Goal: Transaction & Acquisition: Book appointment/travel/reservation

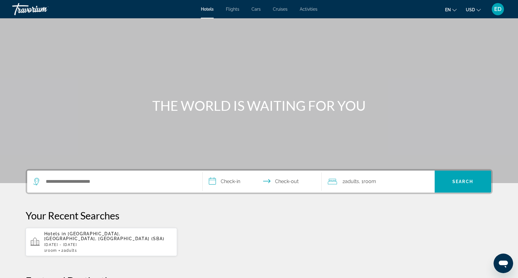
click at [144, 177] on div "Search widget" at bounding box center [114, 182] width 163 height 22
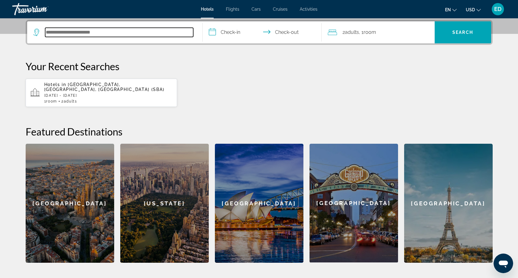
click at [95, 30] on input "Search hotel destination" at bounding box center [119, 32] width 148 height 9
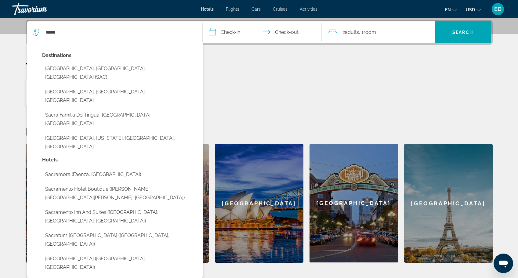
click at [113, 77] on div "Destinations Sacramento, CA, United States (SAC) Sacramento, Minas Gerais, Braz…" at bounding box center [119, 103] width 155 height 104
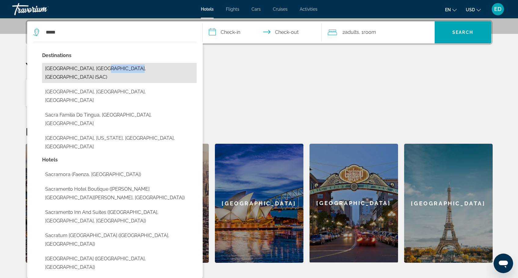
drag, startPoint x: 113, startPoint y: 77, endPoint x: 112, endPoint y: 65, distance: 11.7
click at [112, 65] on div "Destinations Sacramento, CA, United States (SAC) Sacramento, Minas Gerais, Braz…" at bounding box center [119, 103] width 155 height 104
click at [112, 65] on button "Sacramento, CA, United States (SAC)" at bounding box center [119, 73] width 155 height 20
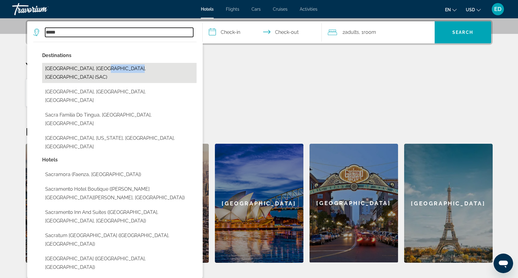
type input "**********"
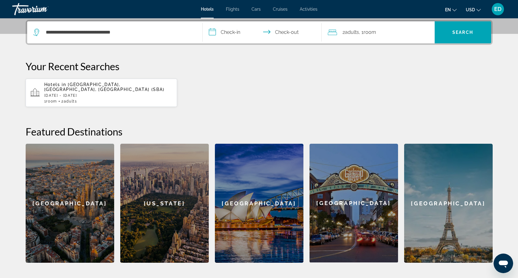
click at [238, 31] on input "**********" at bounding box center [264, 33] width 122 height 24
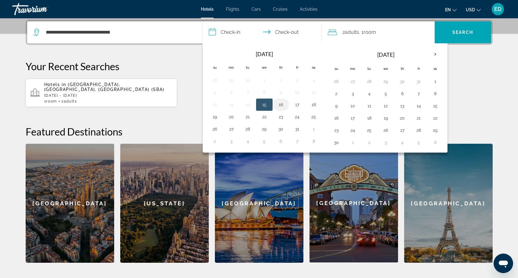
drag, startPoint x: 317, startPoint y: 105, endPoint x: 282, endPoint y: 109, distance: 35.7
click at [316, 104] on button "18" at bounding box center [314, 104] width 10 height 9
click at [231, 115] on button "20" at bounding box center [232, 117] width 10 height 9
type input "**********"
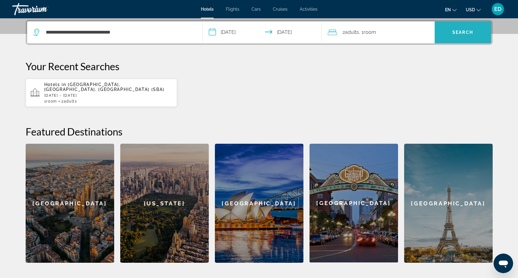
click at [480, 36] on span "Search" at bounding box center [463, 32] width 57 height 15
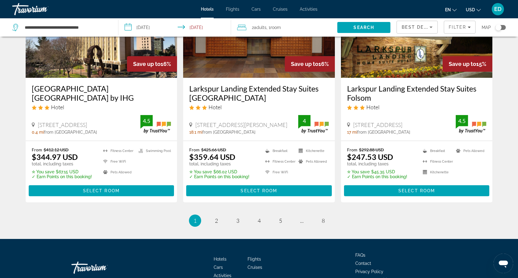
scroll to position [794, 0]
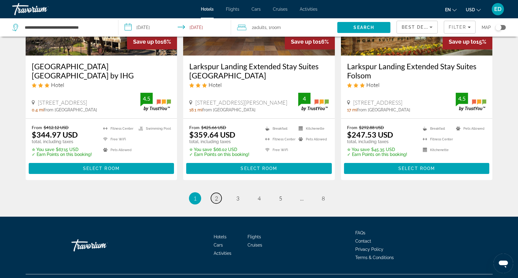
click at [219, 202] on link "page 2" at bounding box center [216, 198] width 11 height 11
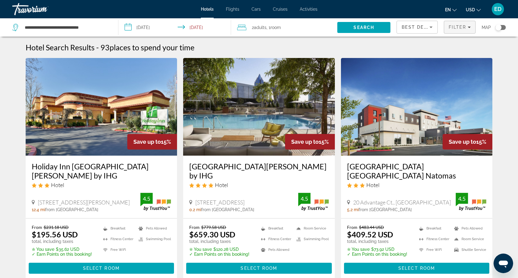
click at [455, 27] on span "Filter" at bounding box center [457, 27] width 17 height 5
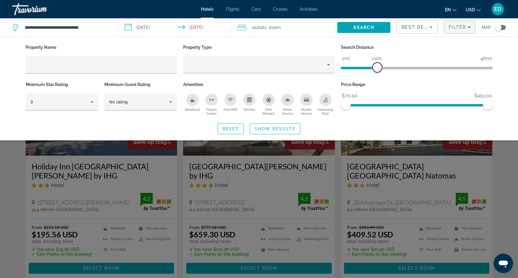
drag, startPoint x: 440, startPoint y: 70, endPoint x: 377, endPoint y: 69, distance: 63.2
click at [377, 69] on span "ngx-slider" at bounding box center [378, 68] width 10 height 10
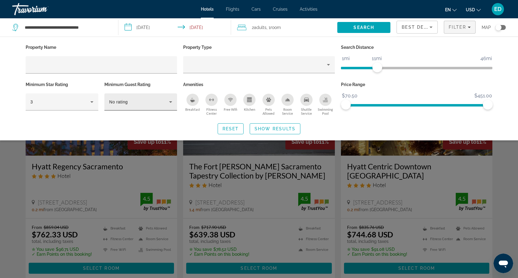
click at [134, 105] on div "No rating" at bounding box center [139, 101] width 60 height 7
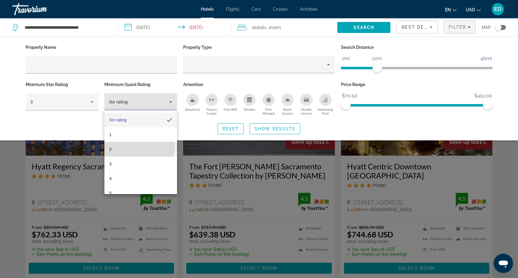
click at [139, 145] on mat-option "2" at bounding box center [140, 149] width 73 height 15
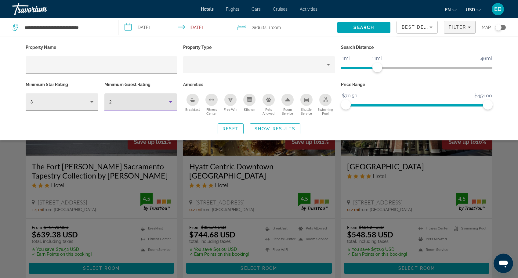
click at [78, 98] on div "3" at bounding box center [61, 101] width 60 height 7
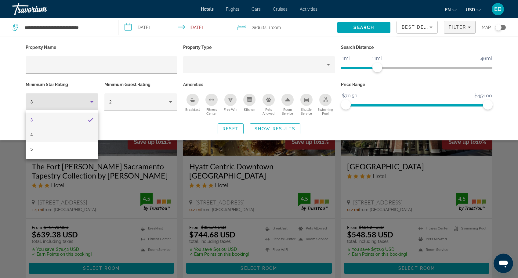
click at [63, 136] on mat-option "4" at bounding box center [62, 134] width 73 height 15
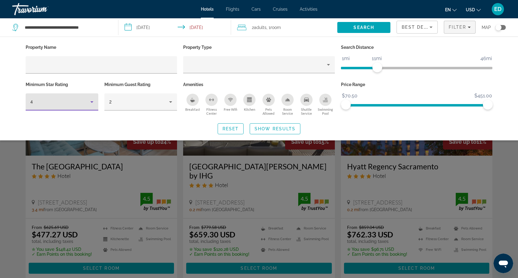
click at [277, 132] on span "Search widget" at bounding box center [275, 129] width 50 height 15
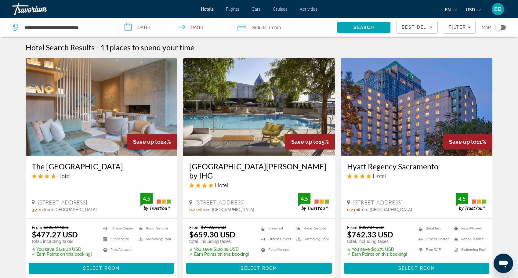
click at [110, 109] on img "Main content" at bounding box center [102, 107] width 152 height 98
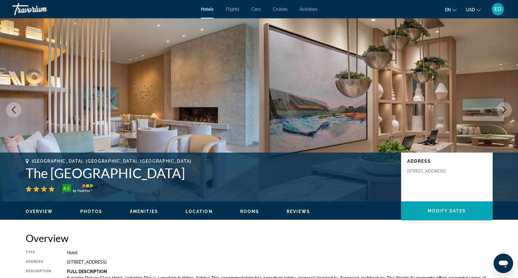
click at [506, 115] on button "Next image" at bounding box center [504, 109] width 15 height 15
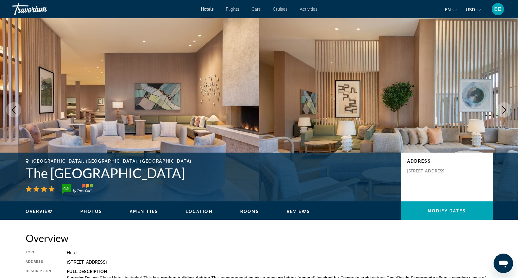
click at [506, 115] on button "Next image" at bounding box center [504, 109] width 15 height 15
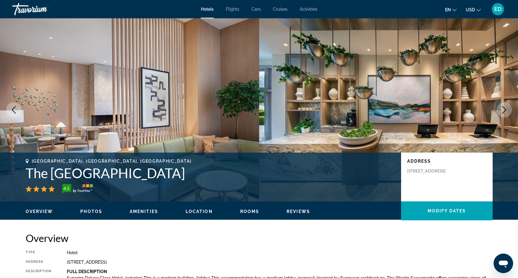
click at [499, 111] on button "Next image" at bounding box center [504, 109] width 15 height 15
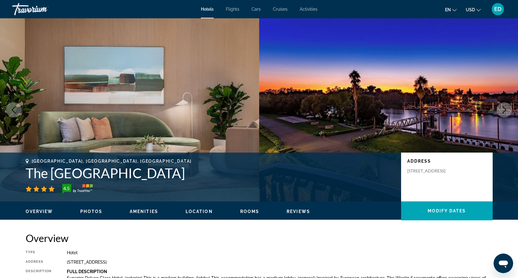
click at [499, 111] on button "Next image" at bounding box center [504, 109] width 15 height 15
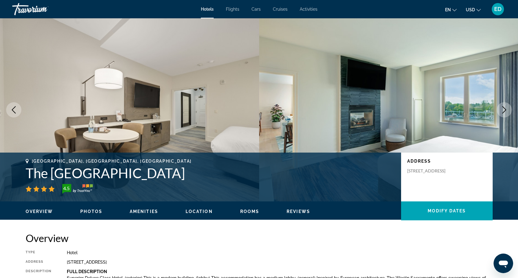
click at [499, 111] on button "Next image" at bounding box center [504, 109] width 15 height 15
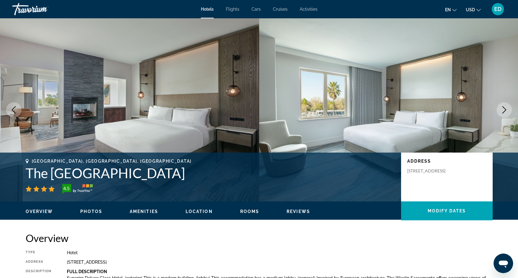
click at [499, 111] on button "Next image" at bounding box center [504, 109] width 15 height 15
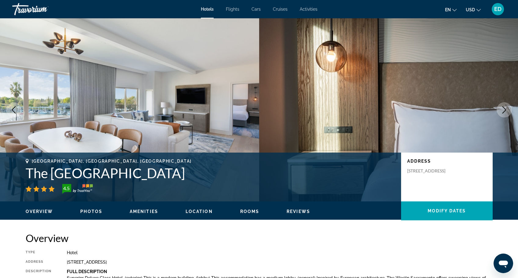
click at [499, 111] on button "Next image" at bounding box center [504, 109] width 15 height 15
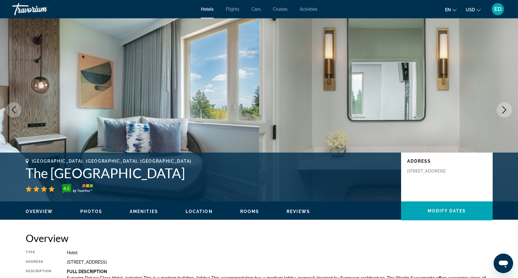
click at [507, 111] on icon "Next image" at bounding box center [504, 109] width 7 height 7
